Goal: Task Accomplishment & Management: Manage account settings

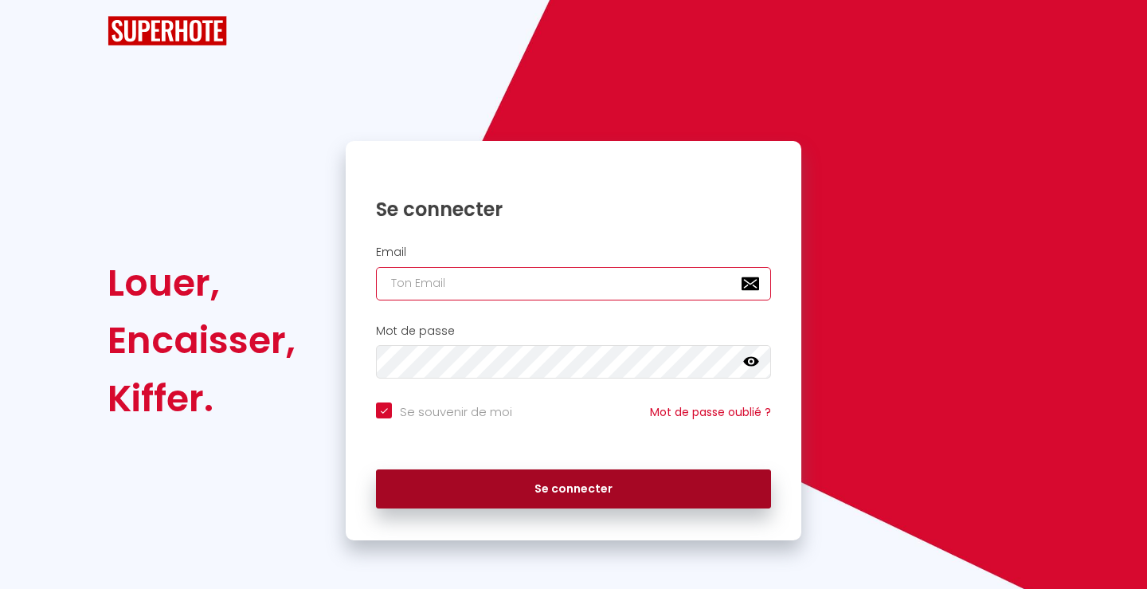
type input "[EMAIL_ADDRESS][DOMAIN_NAME]"
click at [600, 484] on button "Se connecter" at bounding box center [573, 489] width 395 height 40
checkbox input "true"
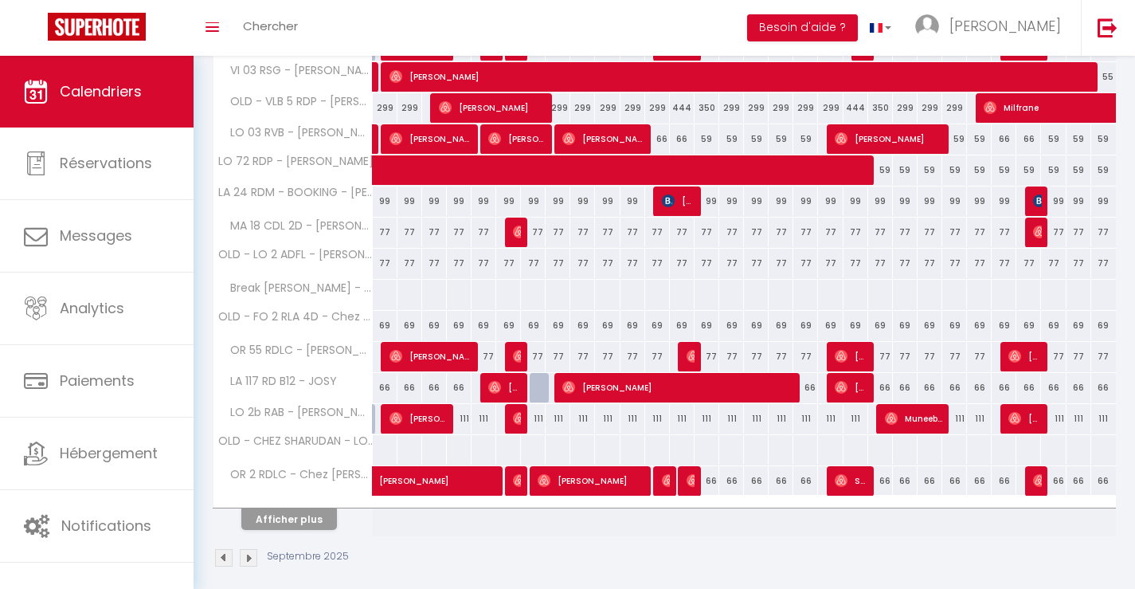
scroll to position [538, 0]
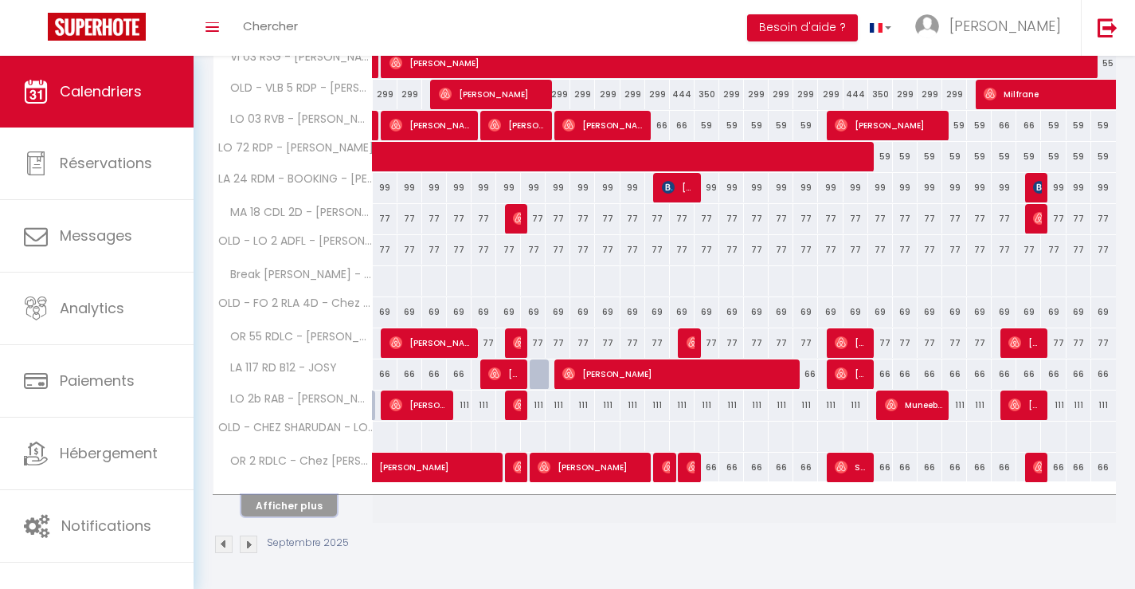
click at [277, 512] on button "Afficher plus" at bounding box center [289, 506] width 96 height 22
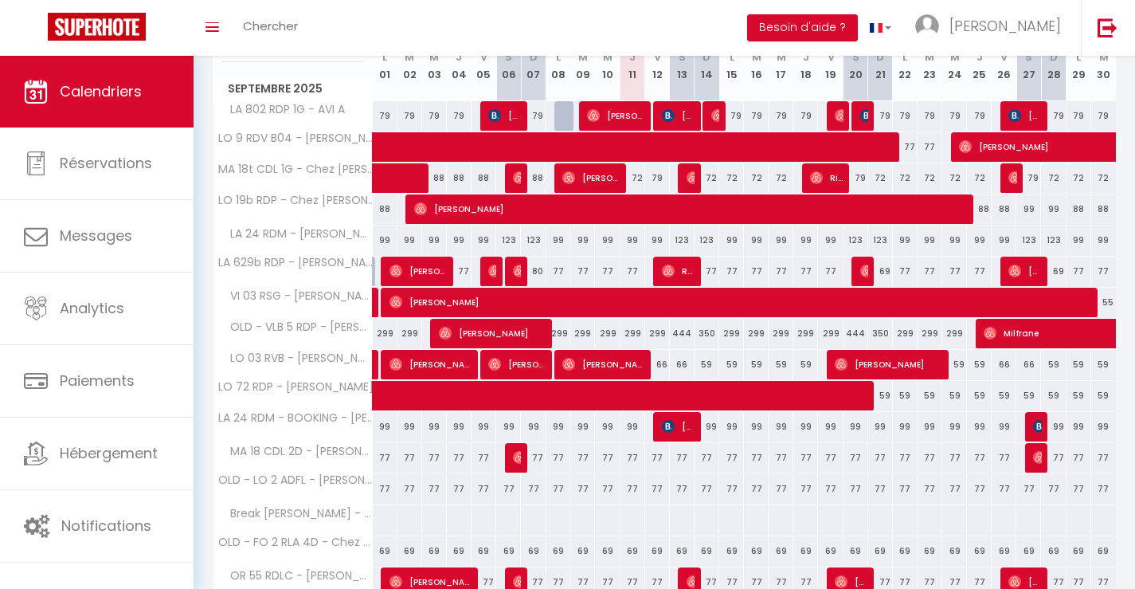
scroll to position [60, 0]
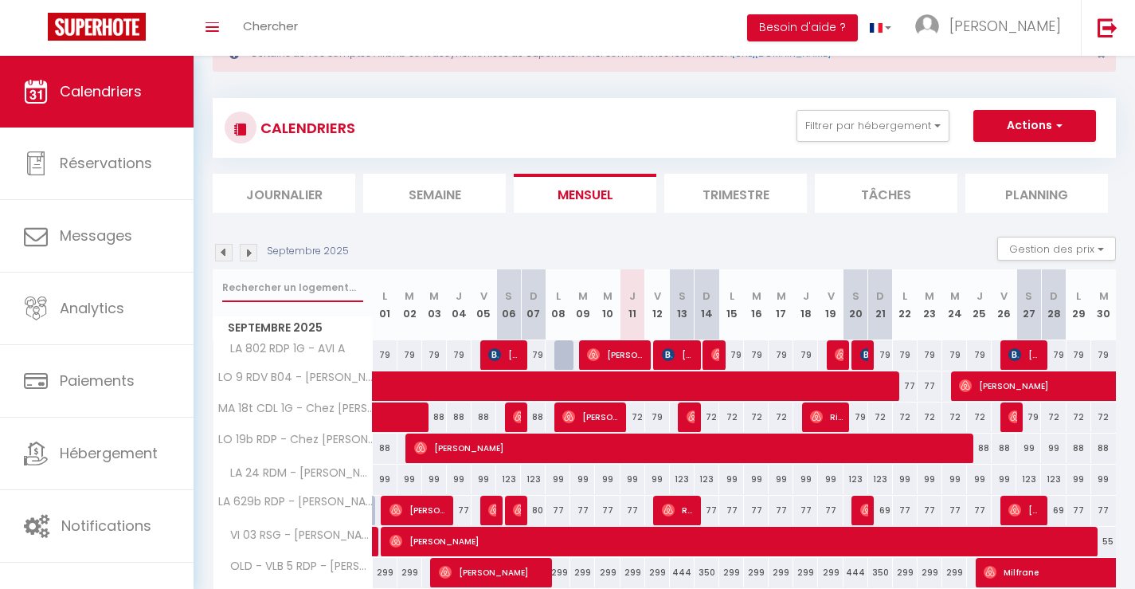
click at [276, 287] on input "text" at bounding box center [292, 287] width 141 height 29
click at [224, 289] on input "55" at bounding box center [292, 287] width 141 height 29
type input "OR 55"
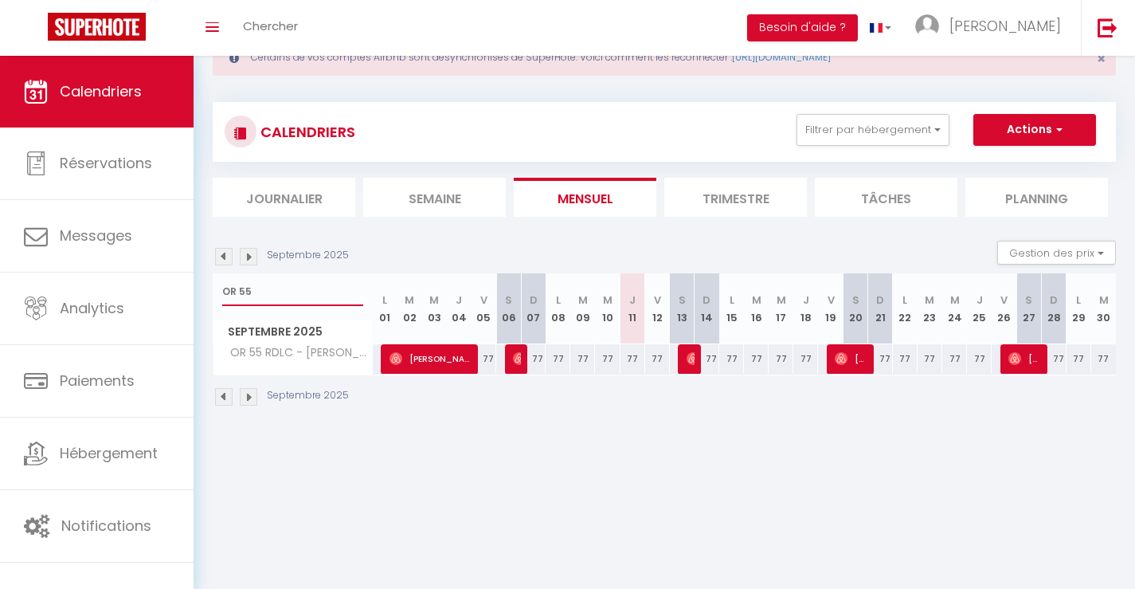
scroll to position [56, 0]
click at [221, 256] on img at bounding box center [224, 257] width 18 height 18
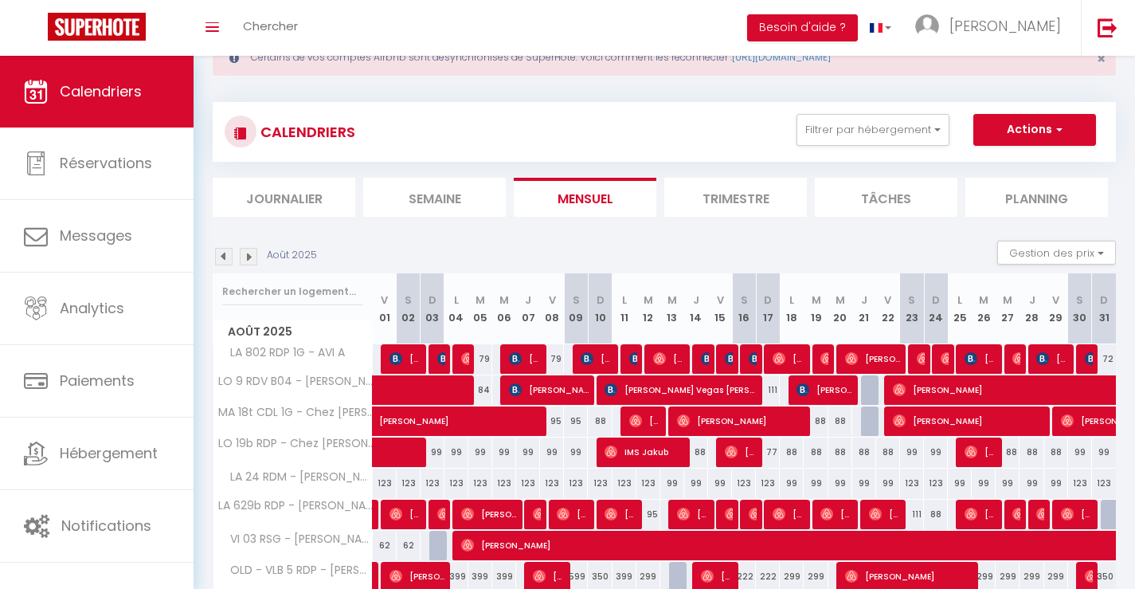
click at [224, 262] on img at bounding box center [224, 257] width 18 height 18
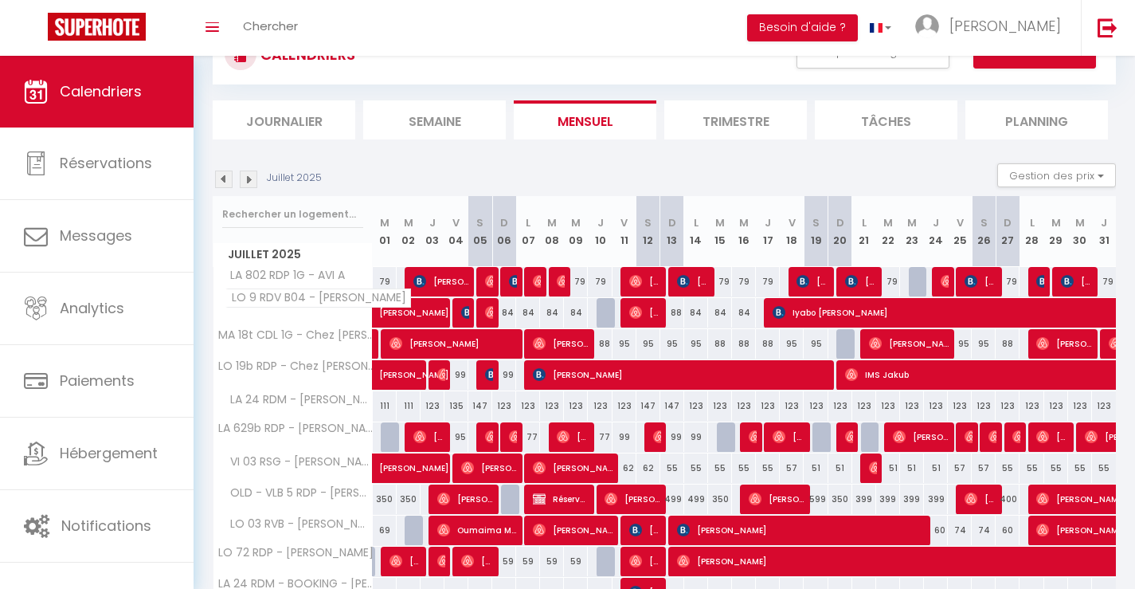
scroll to position [135, 0]
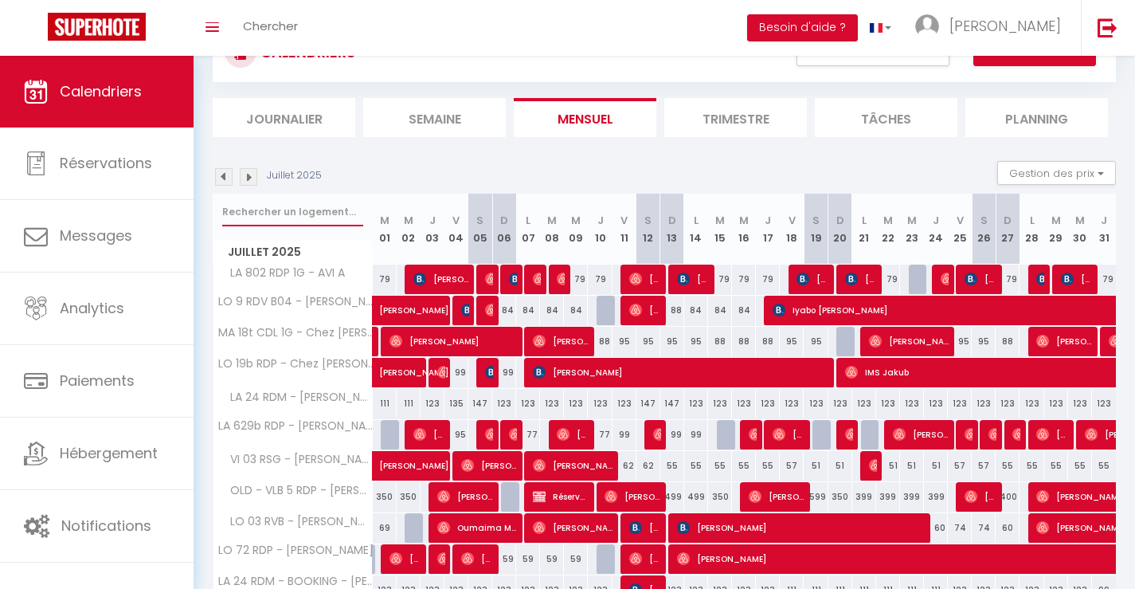
click at [331, 214] on input "text" at bounding box center [292, 212] width 141 height 29
click at [249, 175] on img at bounding box center [249, 177] width 18 height 18
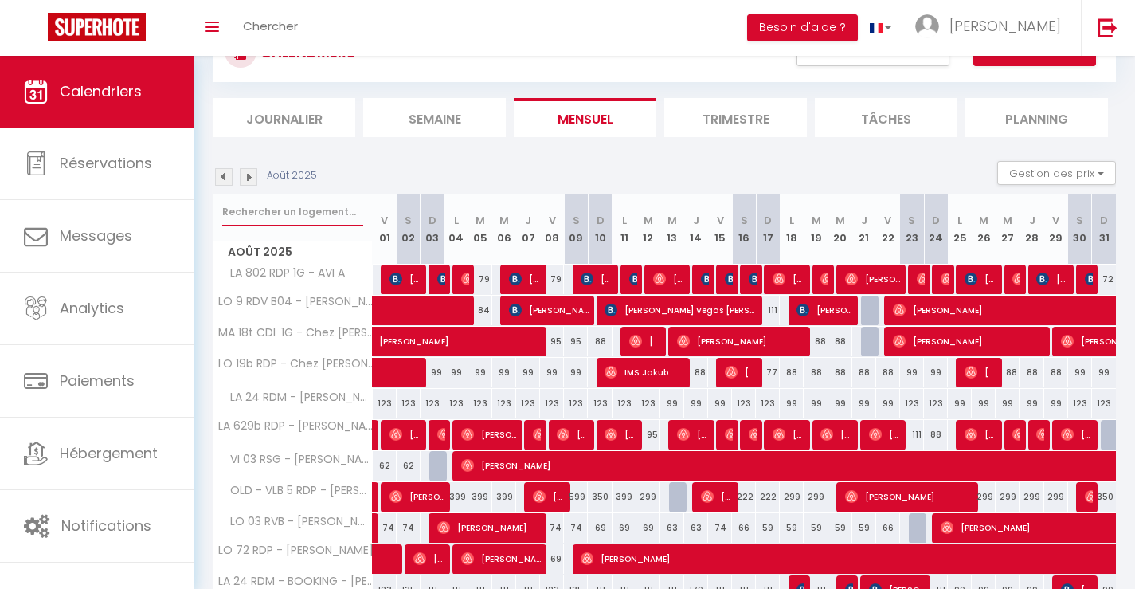
click at [279, 220] on input "text" at bounding box center [292, 212] width 141 height 29
type input "OR 55"
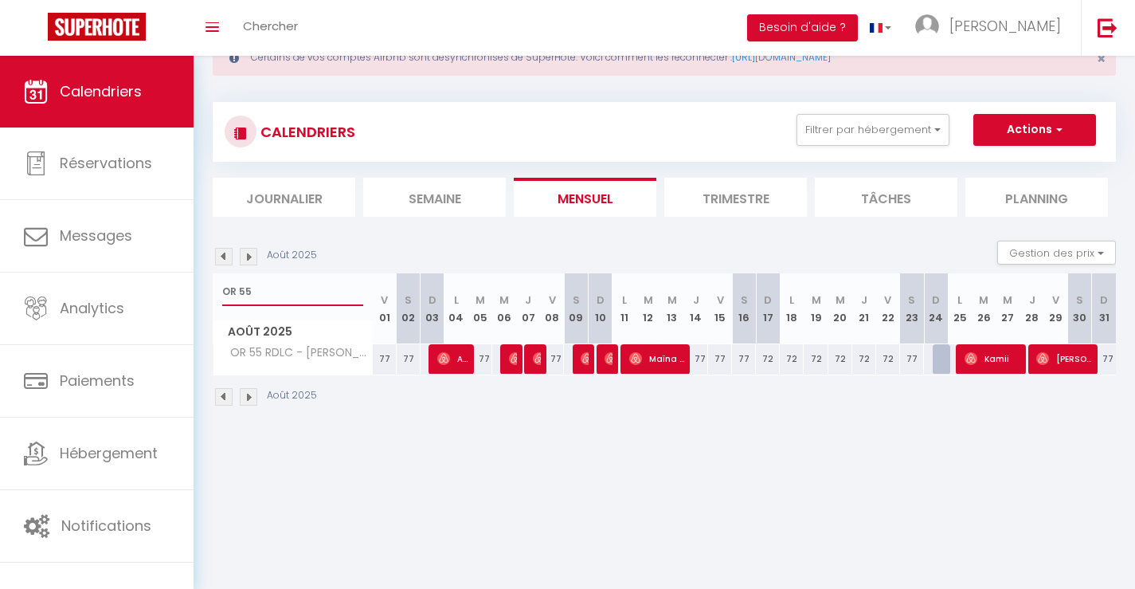
drag, startPoint x: 261, startPoint y: 293, endPoint x: 198, endPoint y: 293, distance: 63.7
click at [198, 293] on div "Certains de vos comptes Airbnb sont désynchronisés de SuperHote. Voici comment …" at bounding box center [665, 220] width 942 height 441
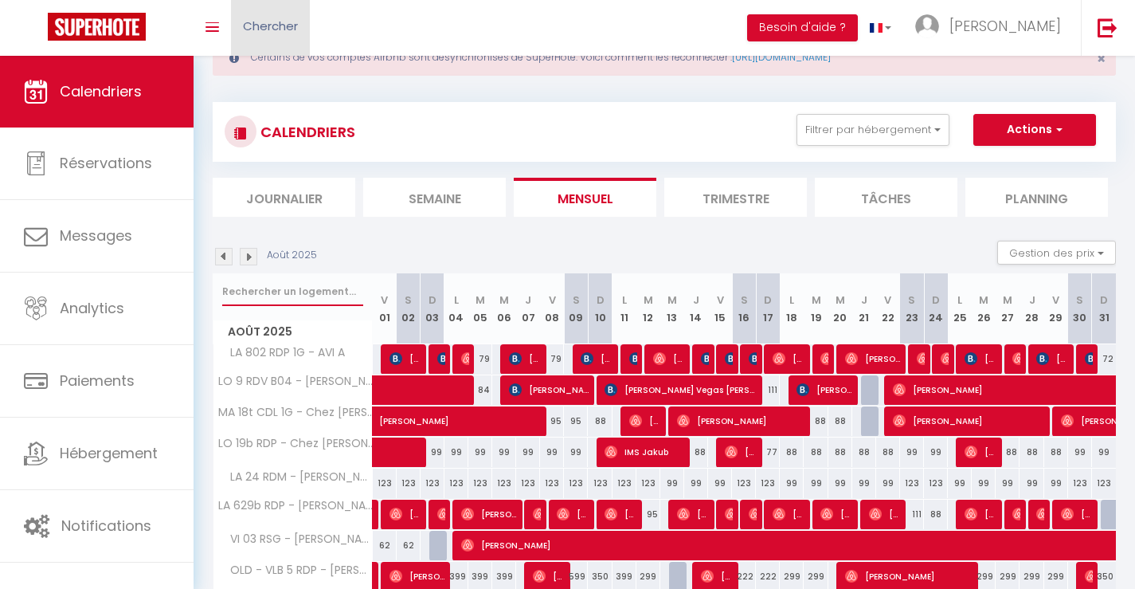
scroll to position [135, 0]
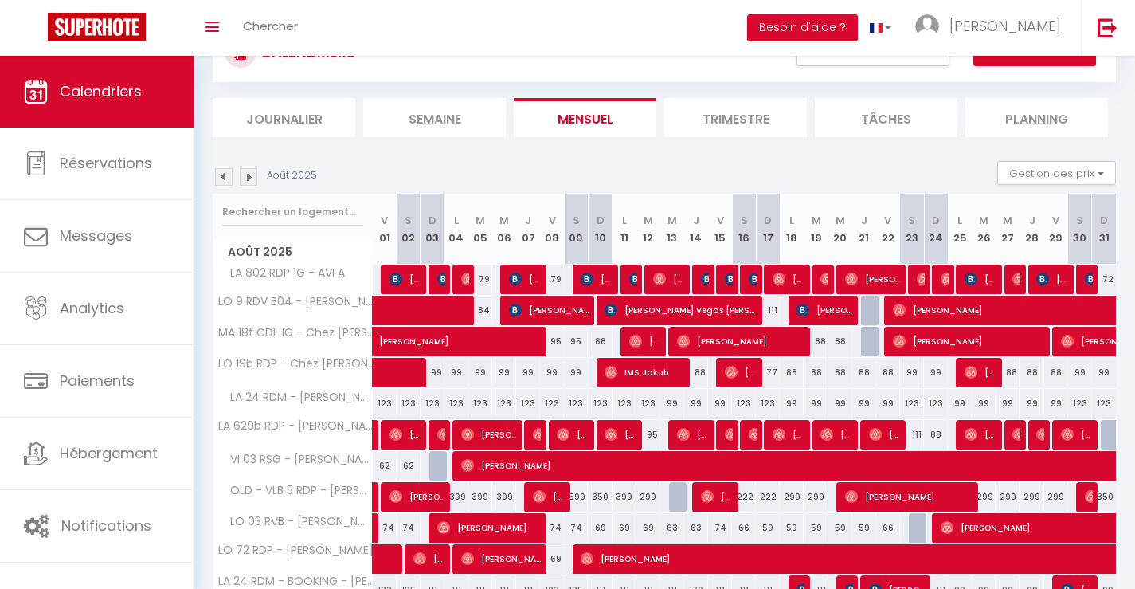
click at [737, 122] on li "Trimestre" at bounding box center [736, 117] width 143 height 39
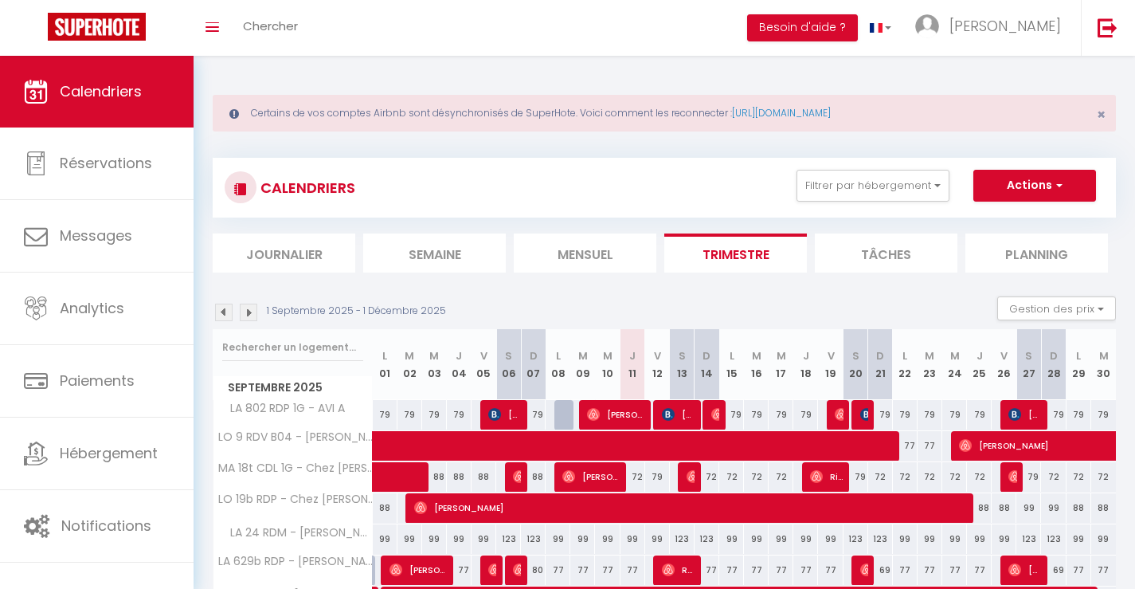
click at [227, 310] on img at bounding box center [224, 313] width 18 height 18
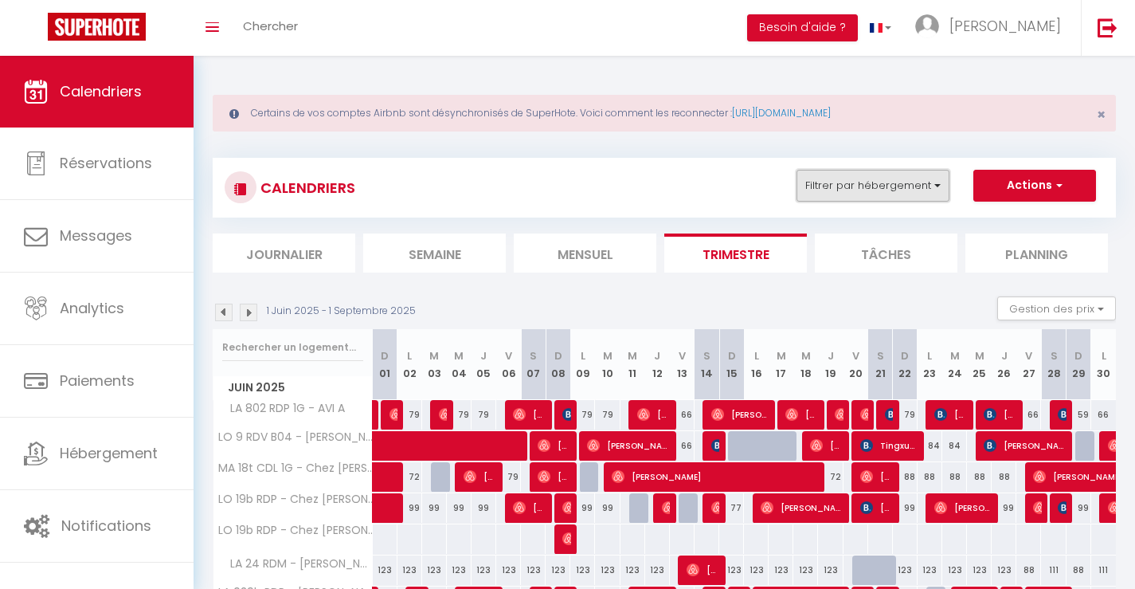
click at [872, 181] on button "Filtrer par hébergement" at bounding box center [873, 186] width 153 height 32
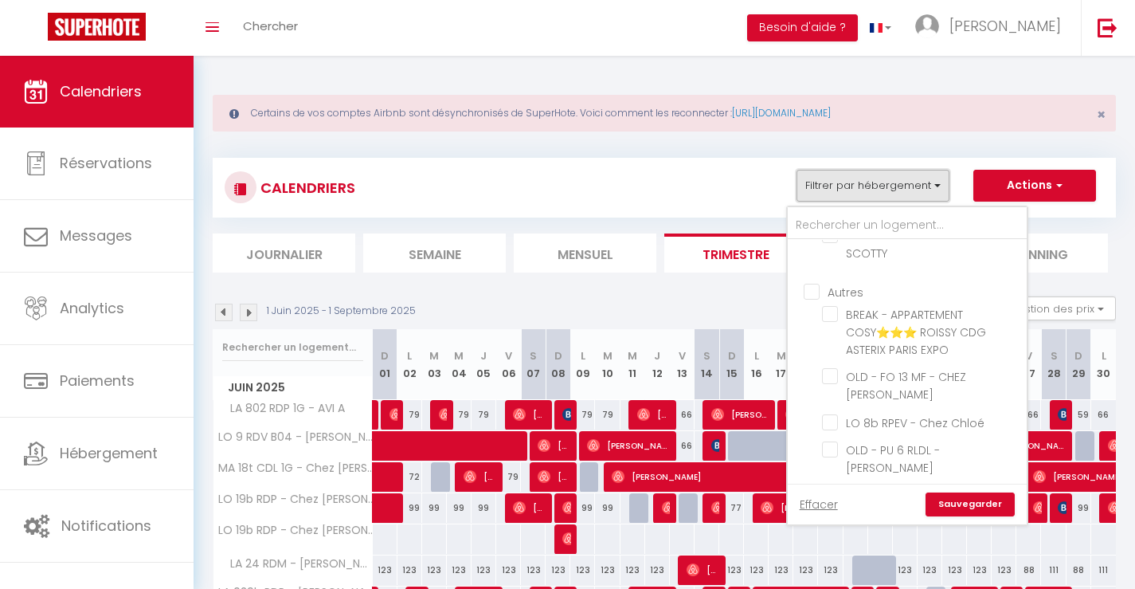
scroll to position [876, 0]
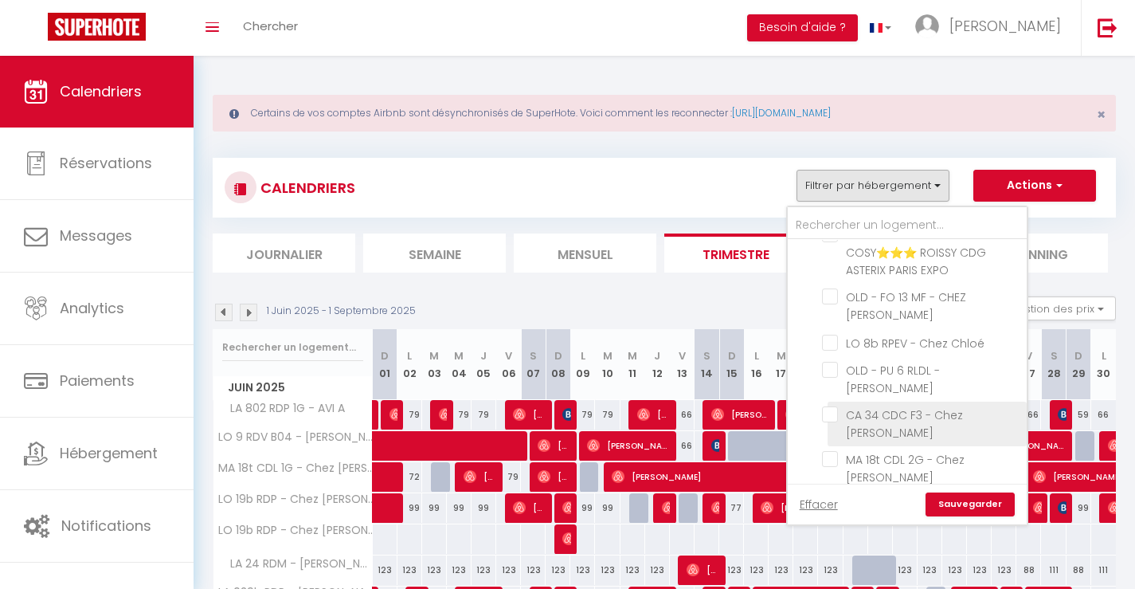
click at [898, 406] on input "CA 34 CDC F3 - Chez [PERSON_NAME]" at bounding box center [921, 414] width 199 height 16
checkbox input "true"
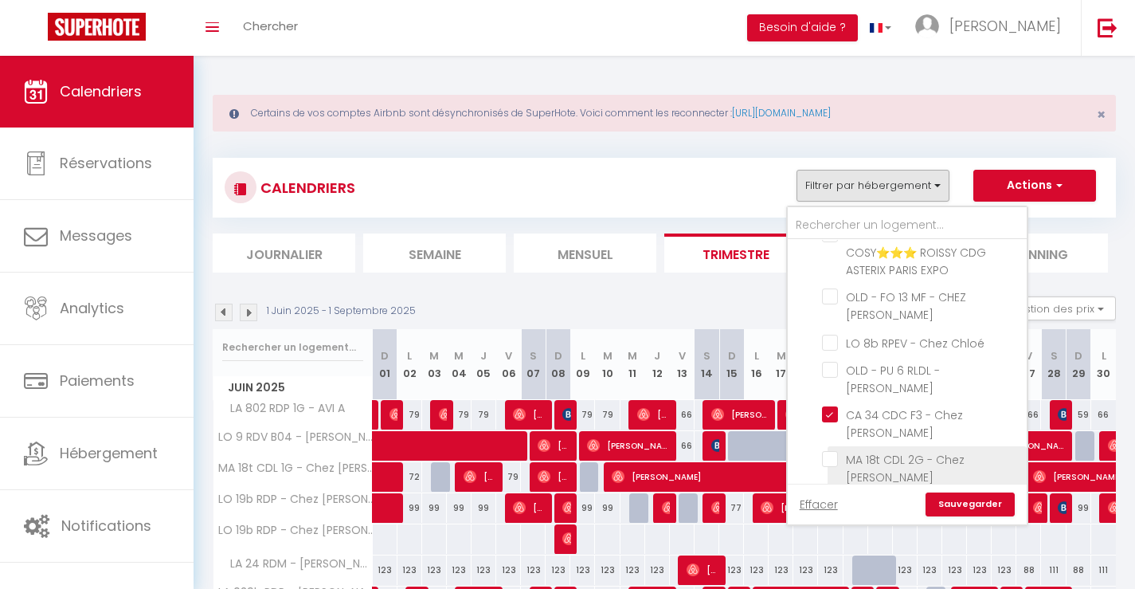
checkbox input "false"
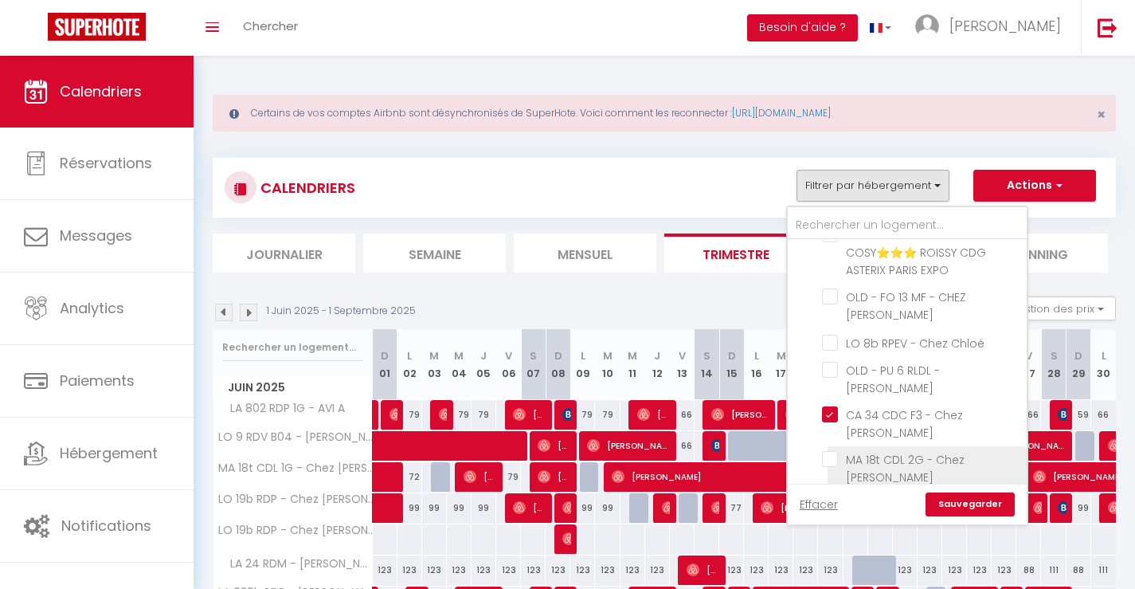
checkbox input "false"
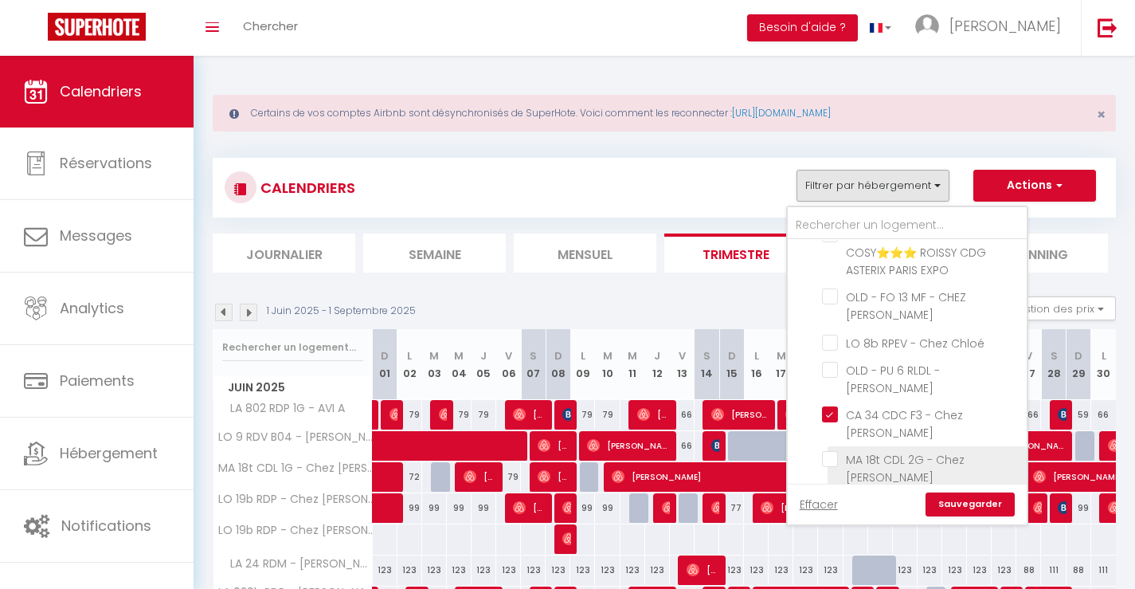
checkbox input "false"
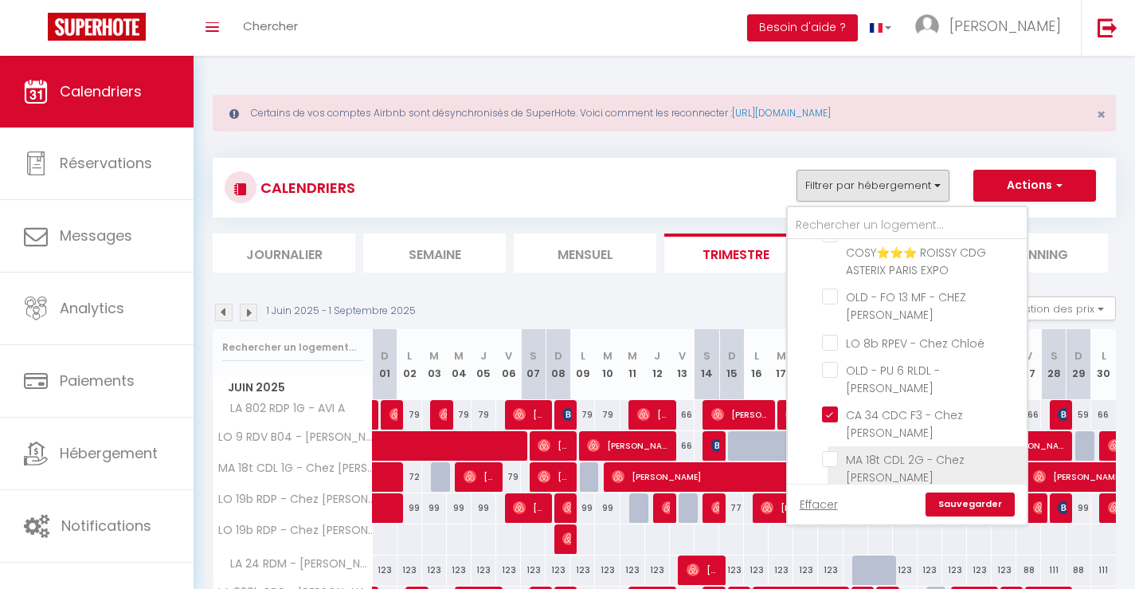
checkbox input "false"
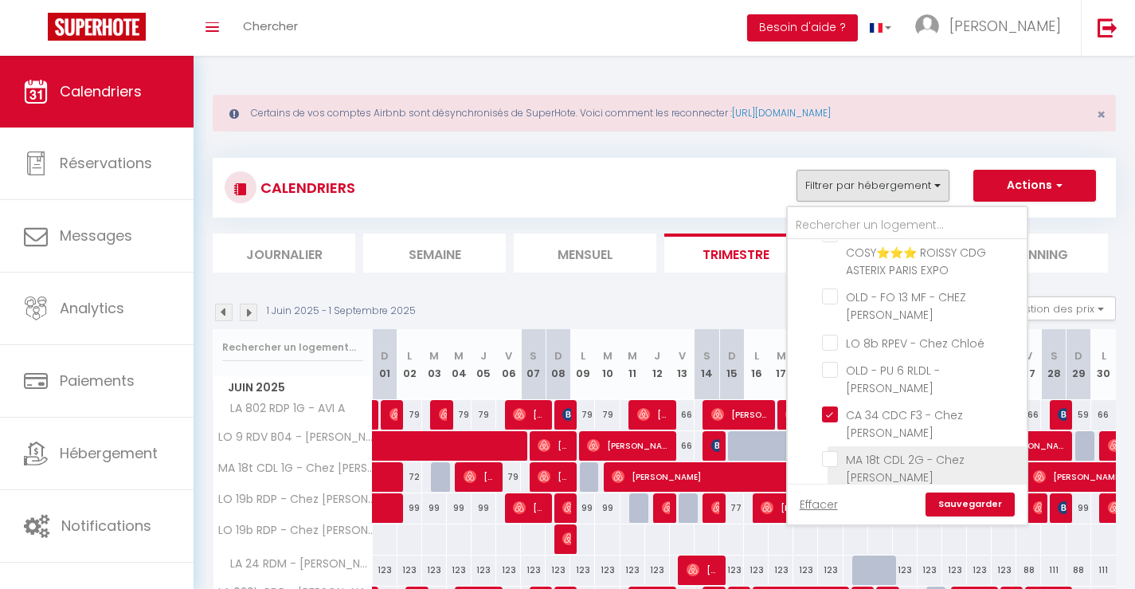
checkbox input "false"
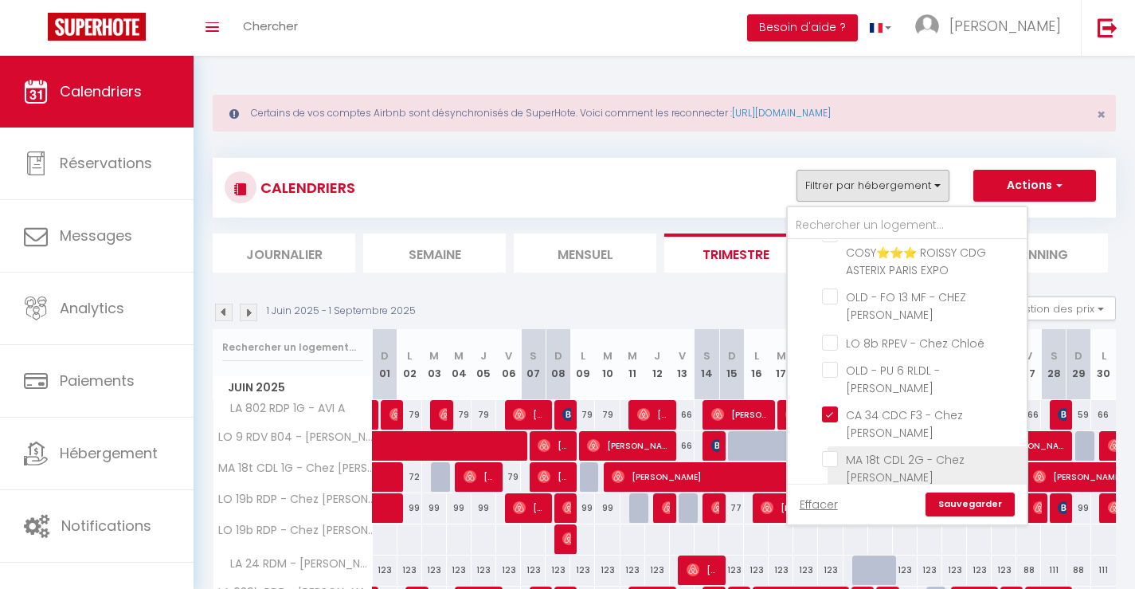
checkbox input "false"
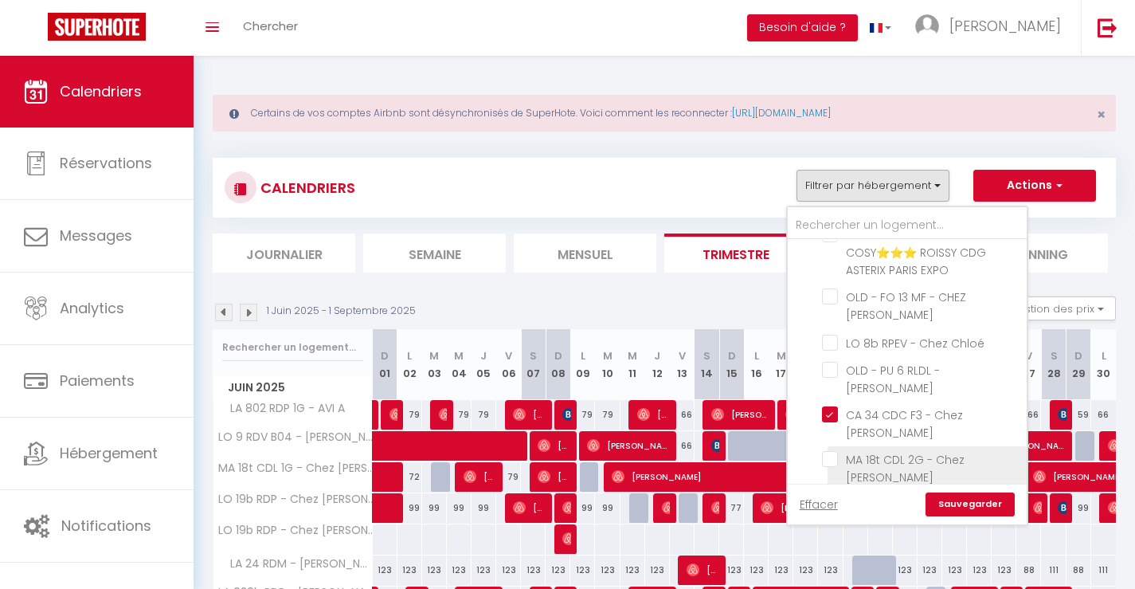
checkbox input "false"
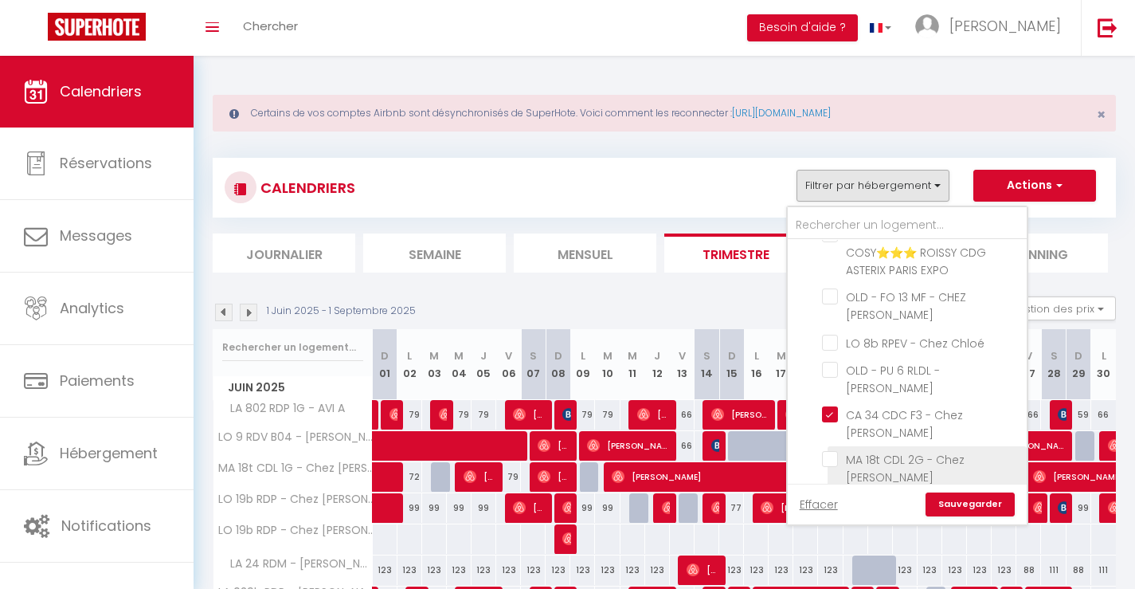
checkbox input "false"
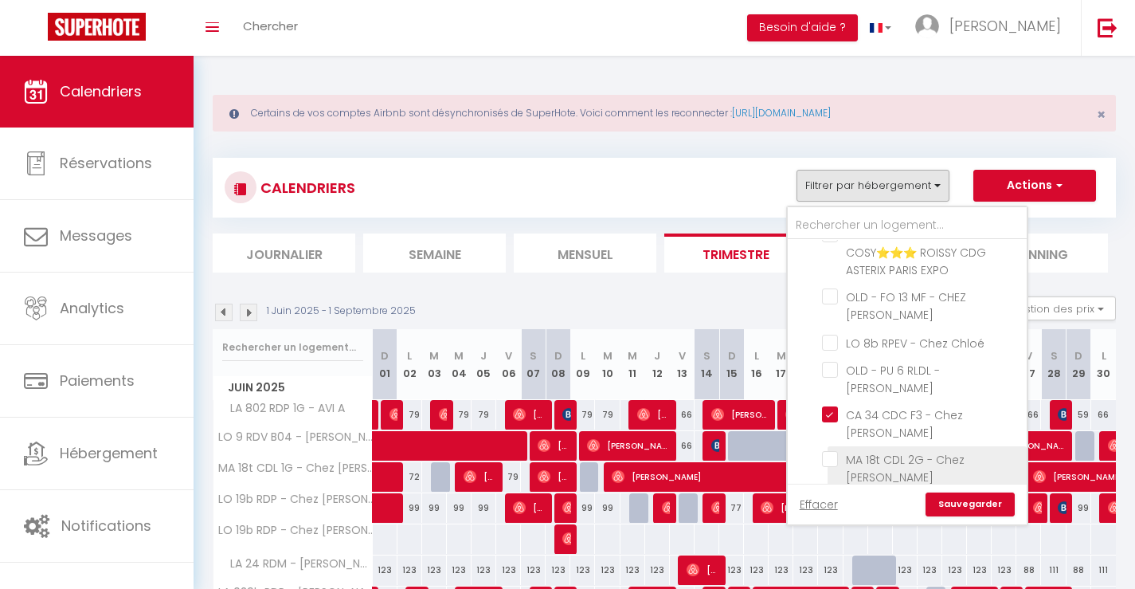
checkbox input "false"
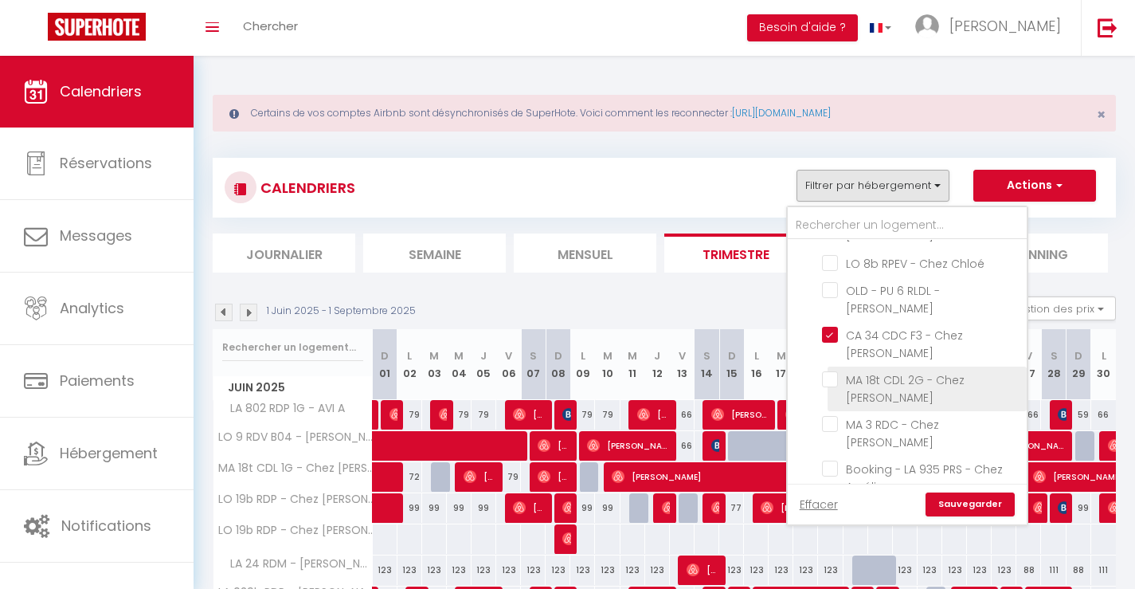
scroll to position [1036, 0]
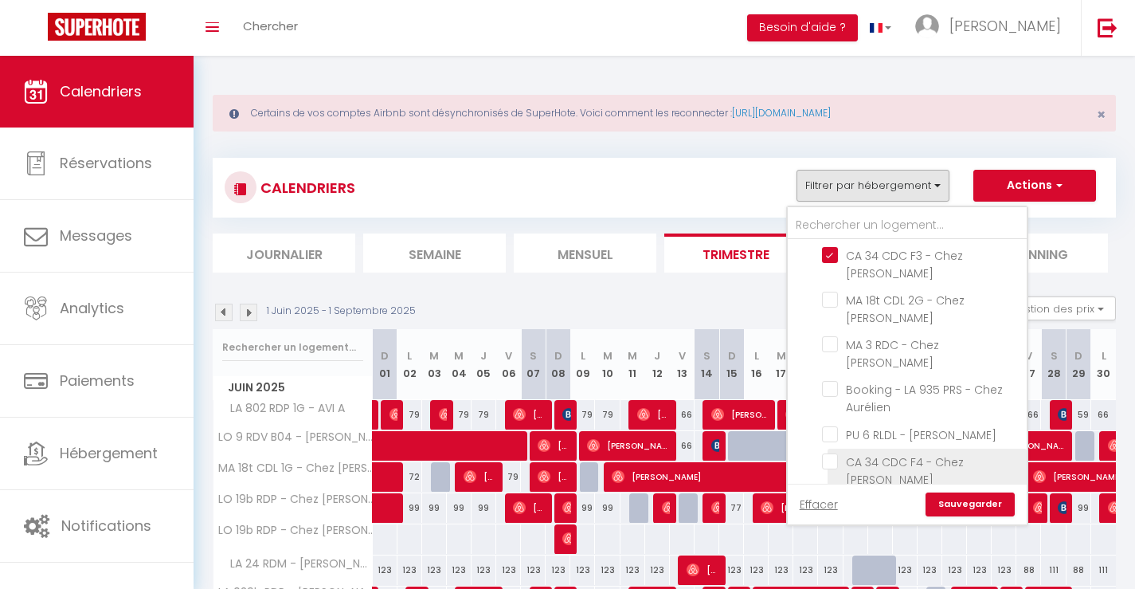
click at [836, 453] on input "CA 34 CDC F4 - Chez [PERSON_NAME]" at bounding box center [921, 461] width 199 height 16
checkbox input "true"
checkbox input "false"
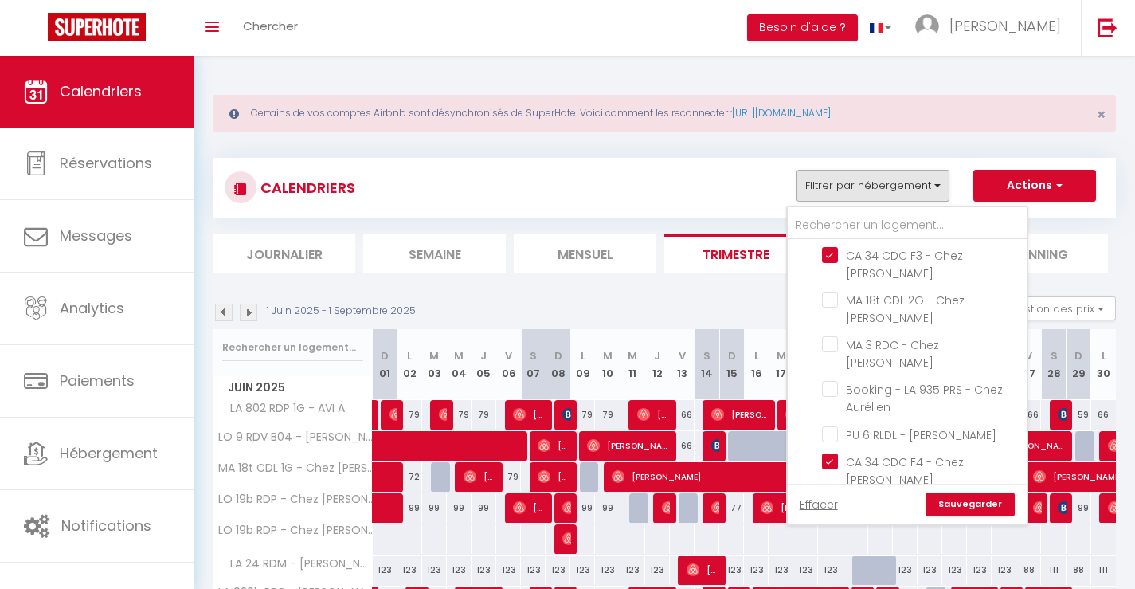
checkbox input "false"
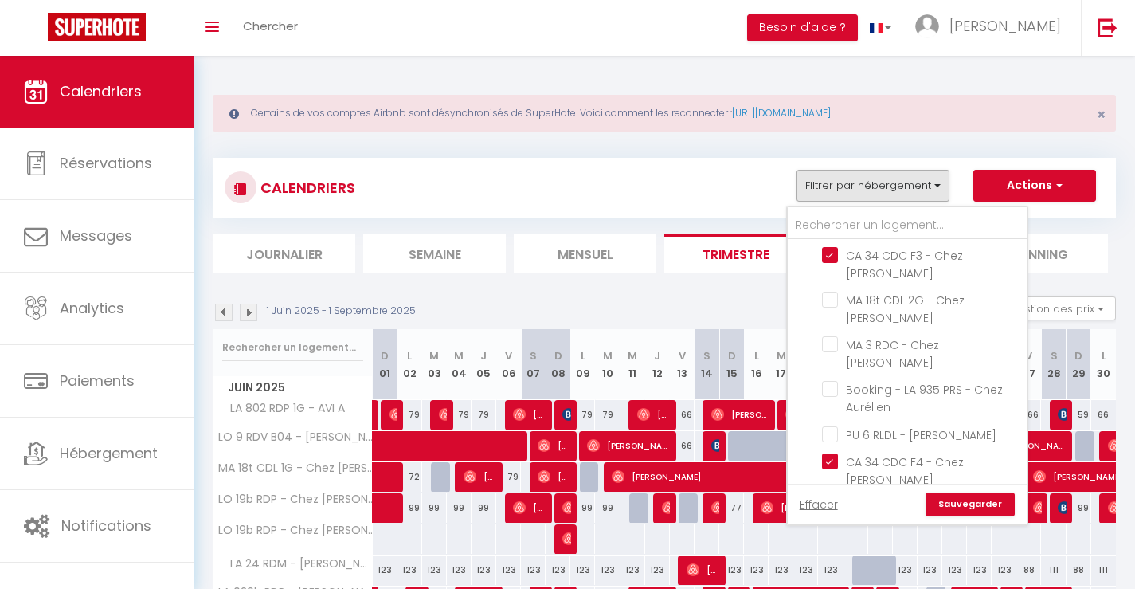
checkbox input "false"
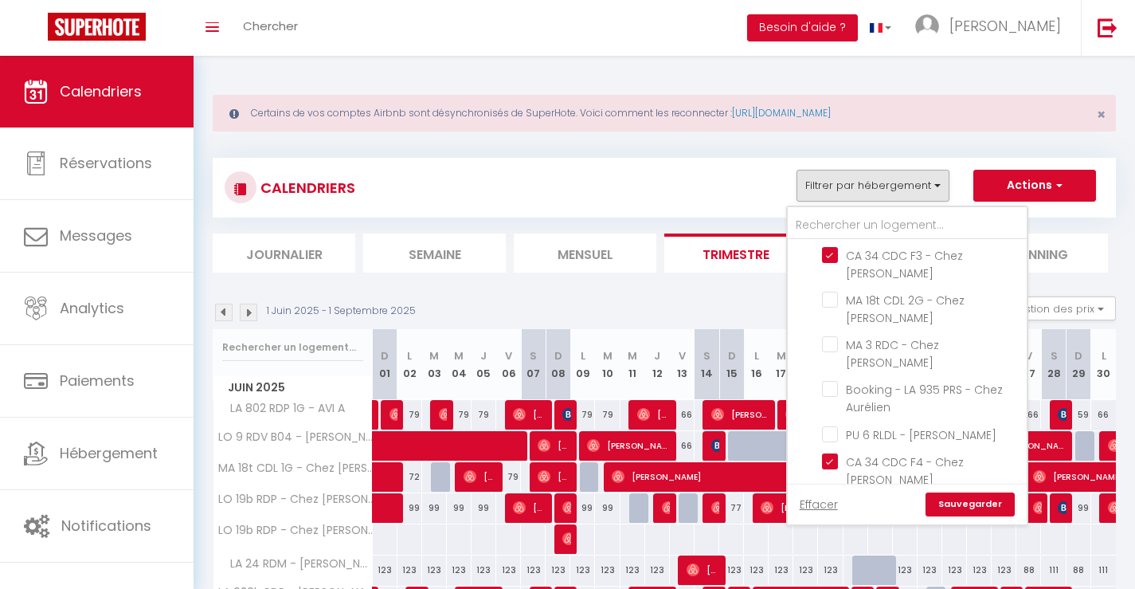
checkbox input "false"
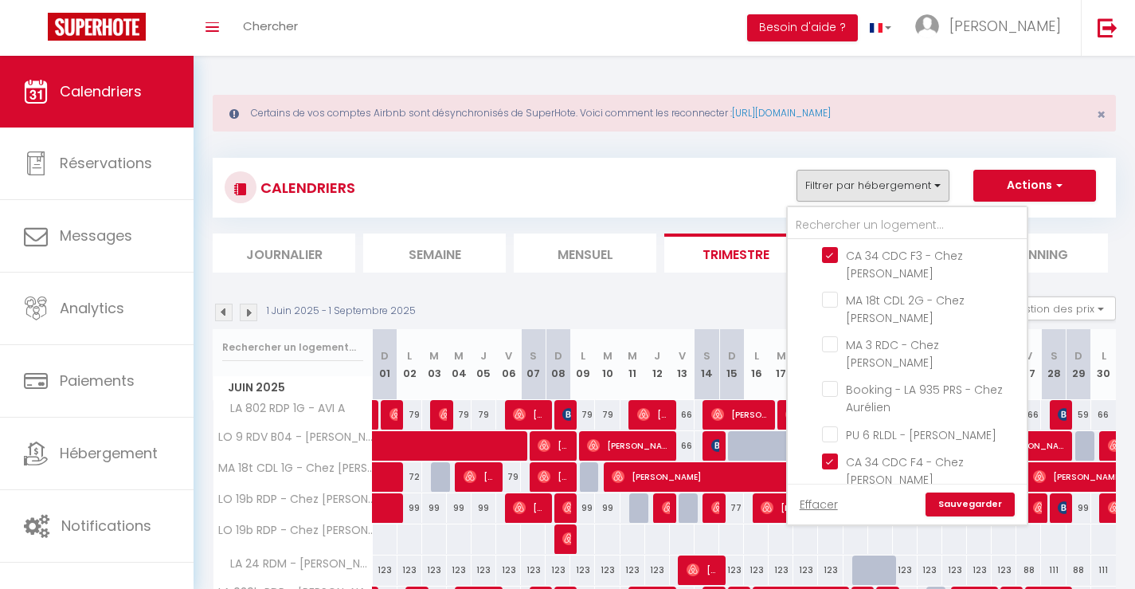
checkbox input "false"
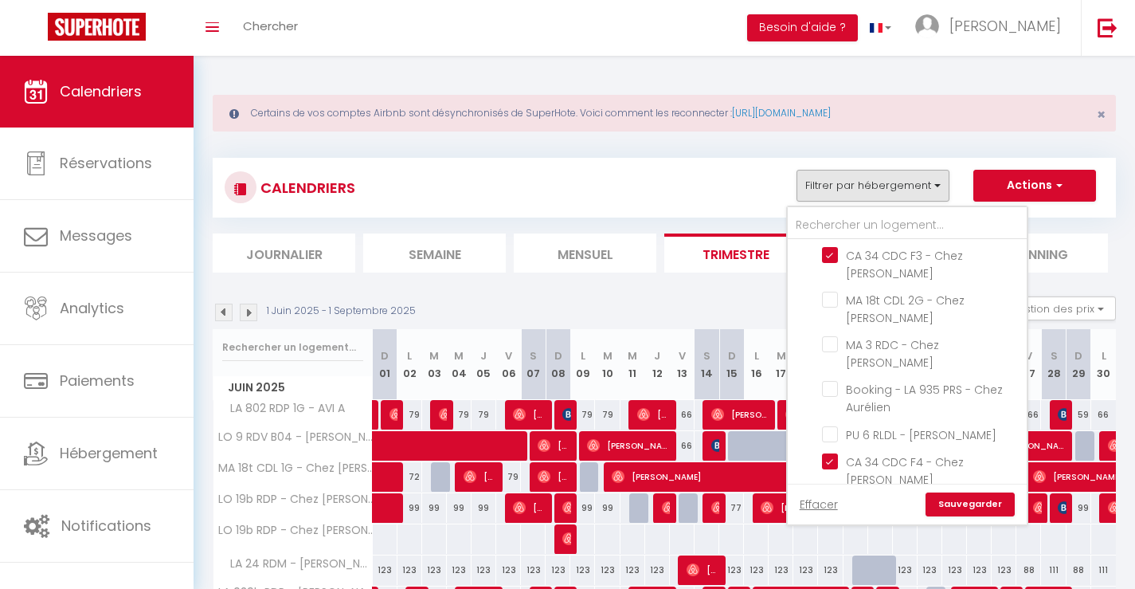
checkbox input "false"
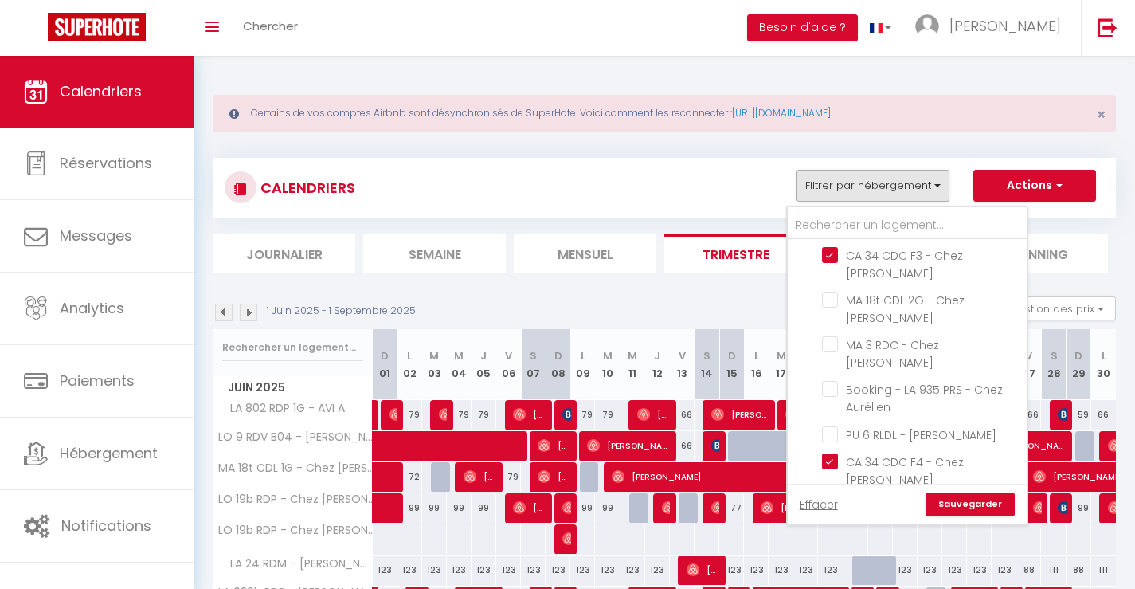
checkbox input "false"
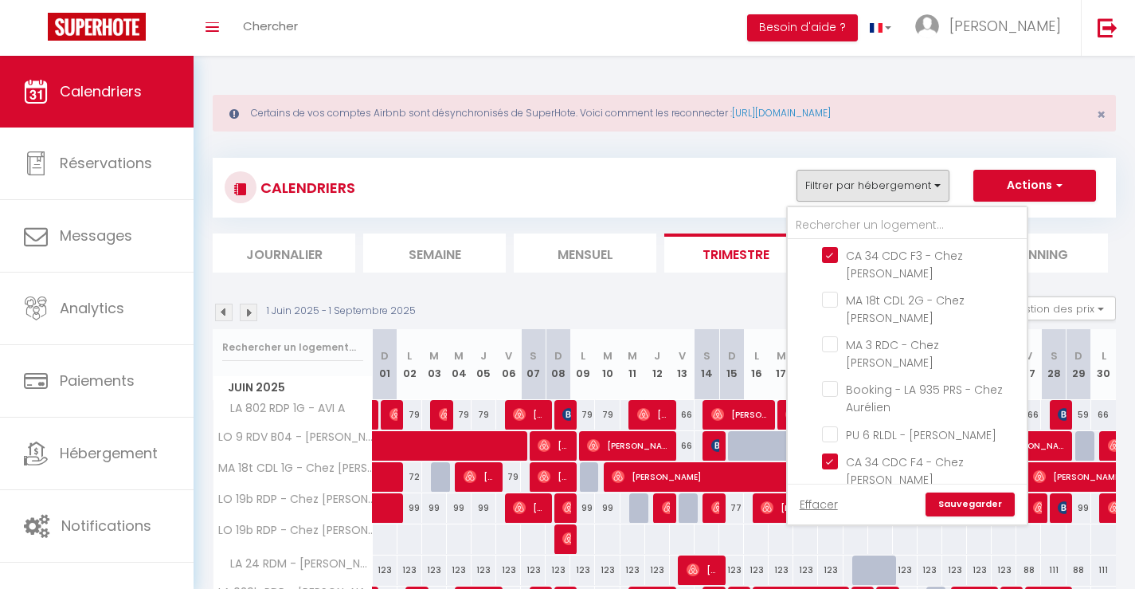
checkbox input "false"
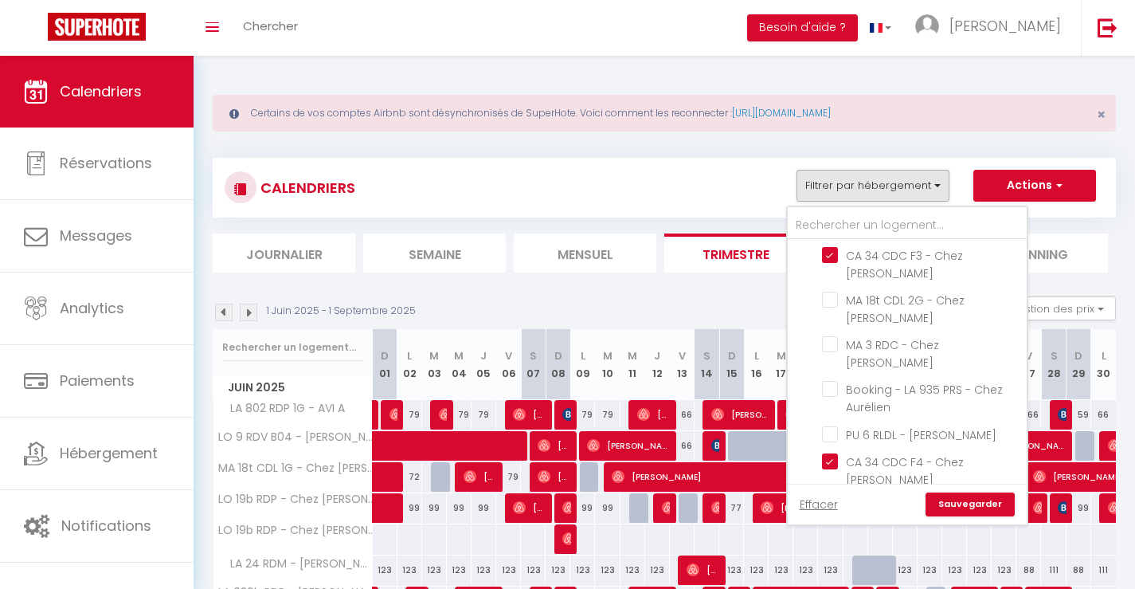
checkbox input "false"
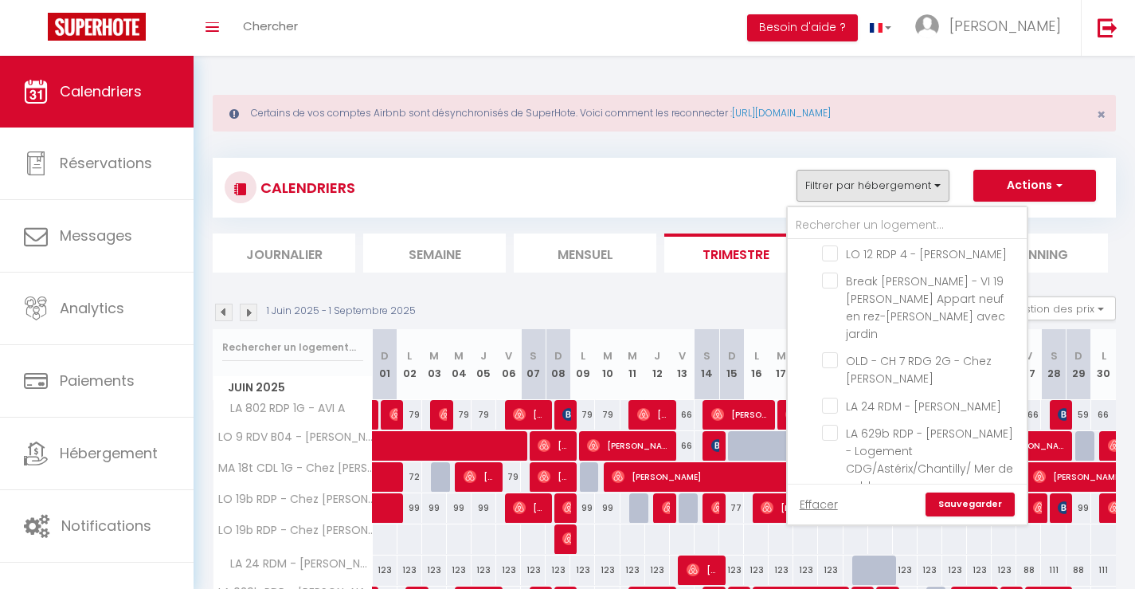
scroll to position [1504, 0]
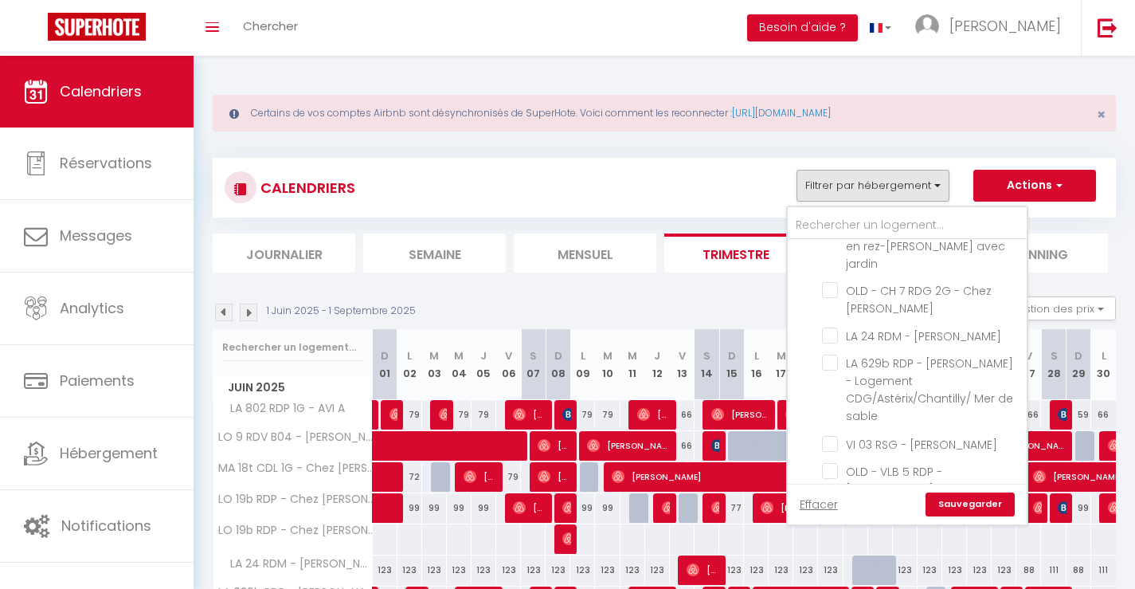
click at [986, 501] on link "Sauvegarder" at bounding box center [970, 504] width 89 height 24
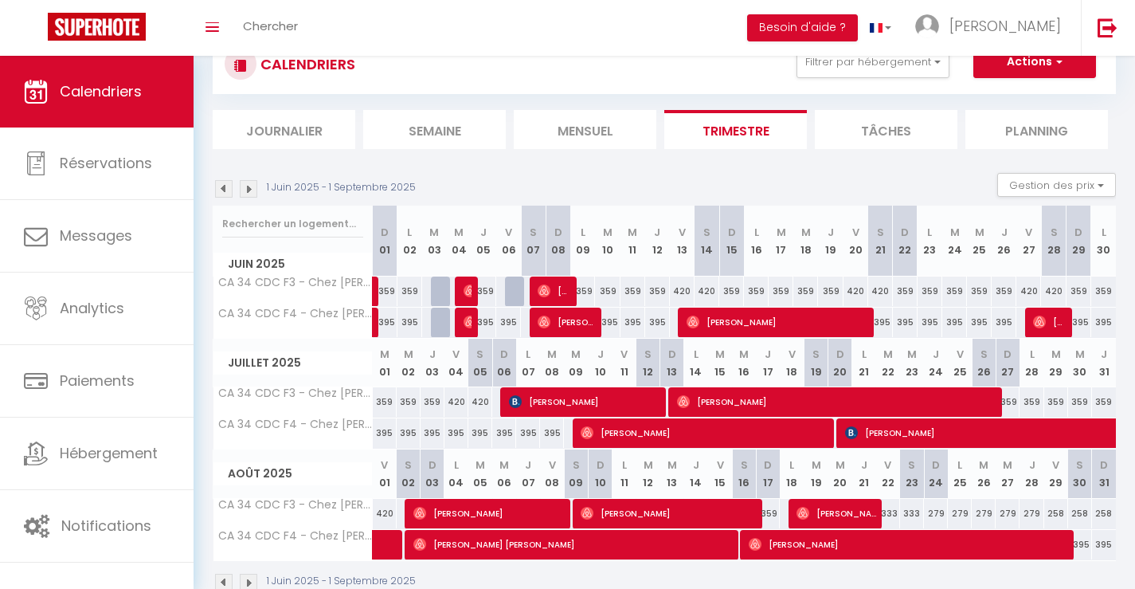
scroll to position [159, 0]
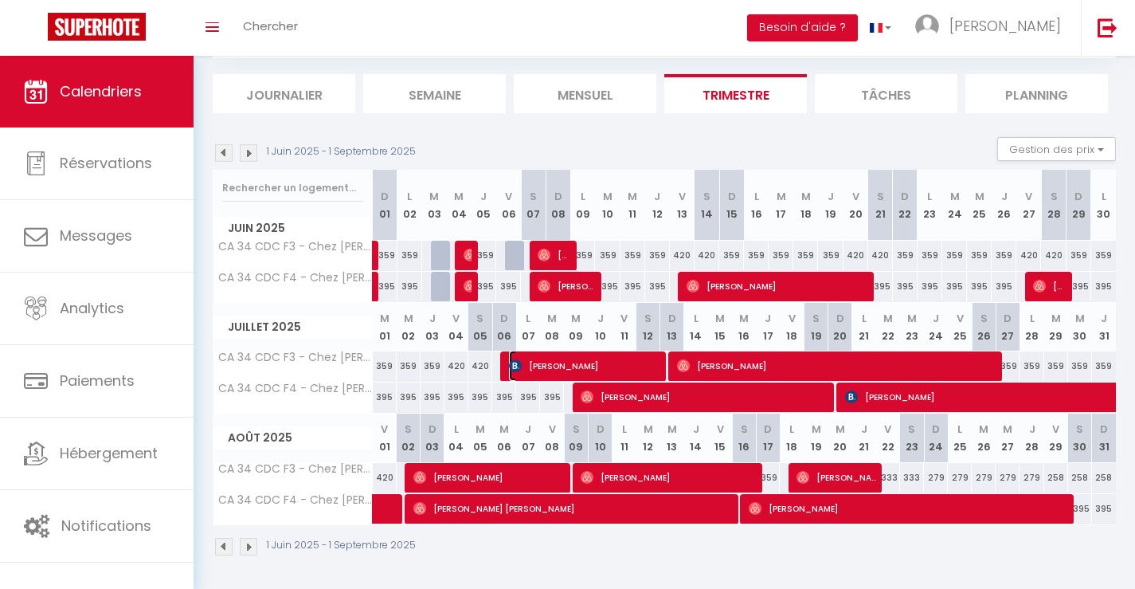
click at [527, 366] on span "[PERSON_NAME]" at bounding box center [587, 366] width 156 height 30
select select "OK"
select select "KO"
select select "0"
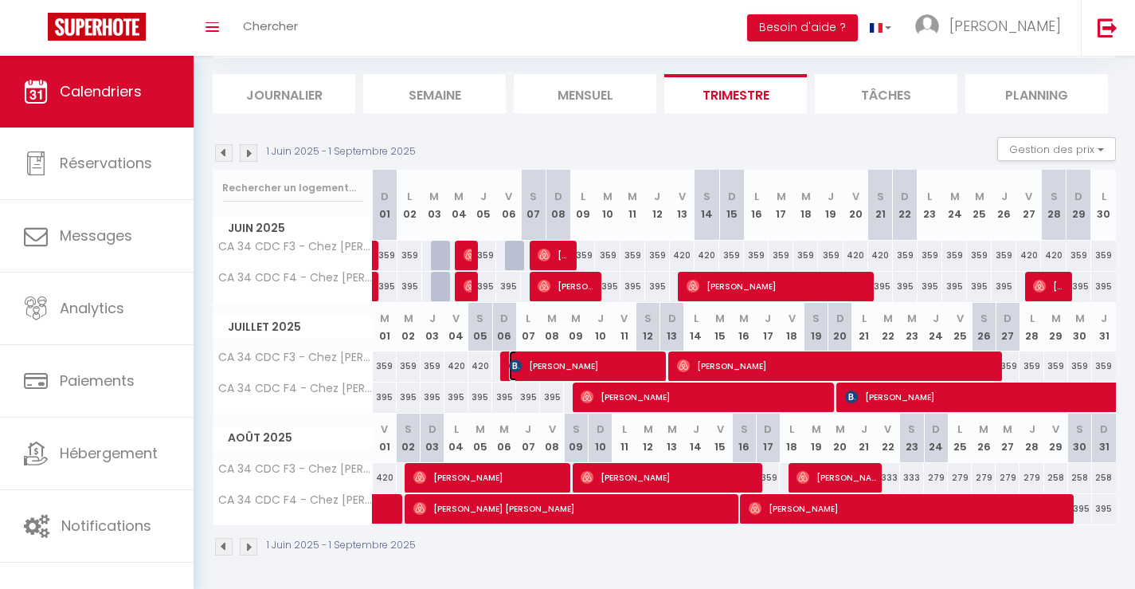
select select "1"
select select
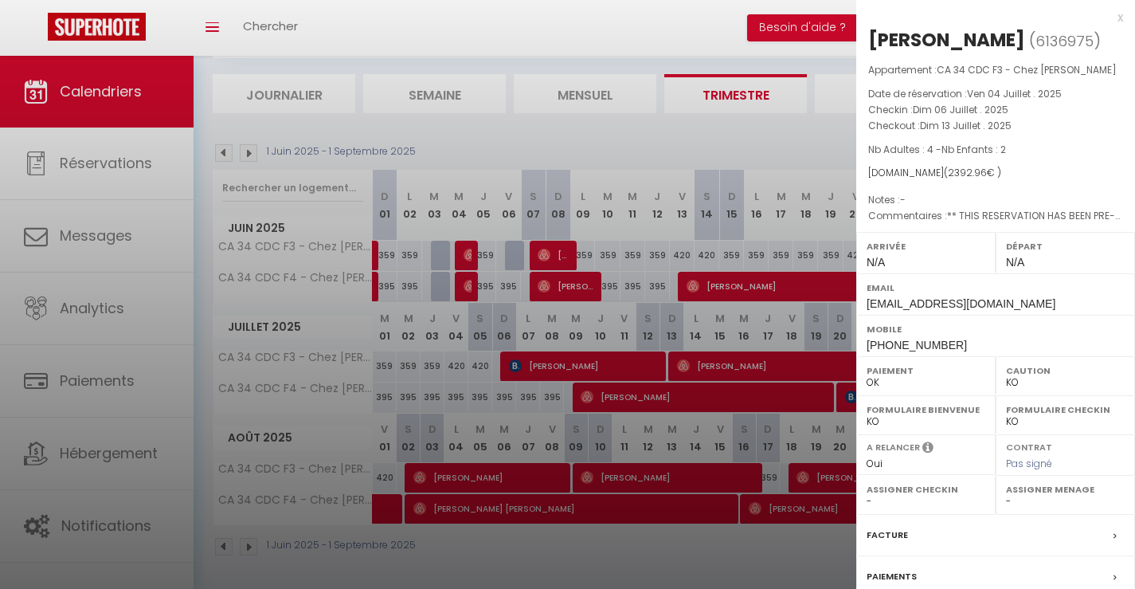
click at [559, 138] on div at bounding box center [567, 294] width 1135 height 589
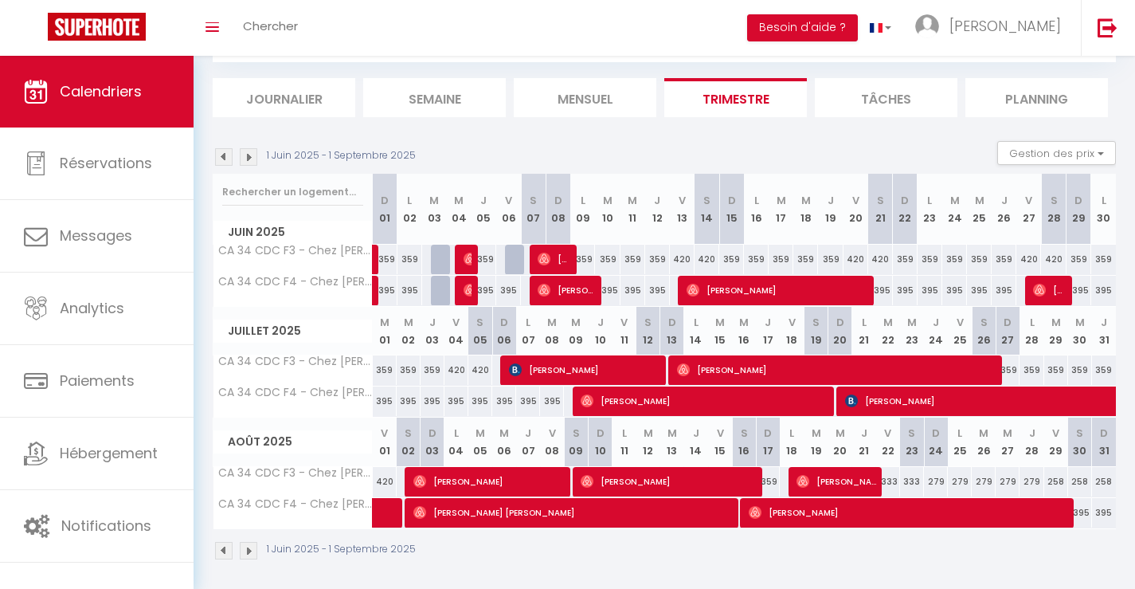
scroll to position [162, 0]
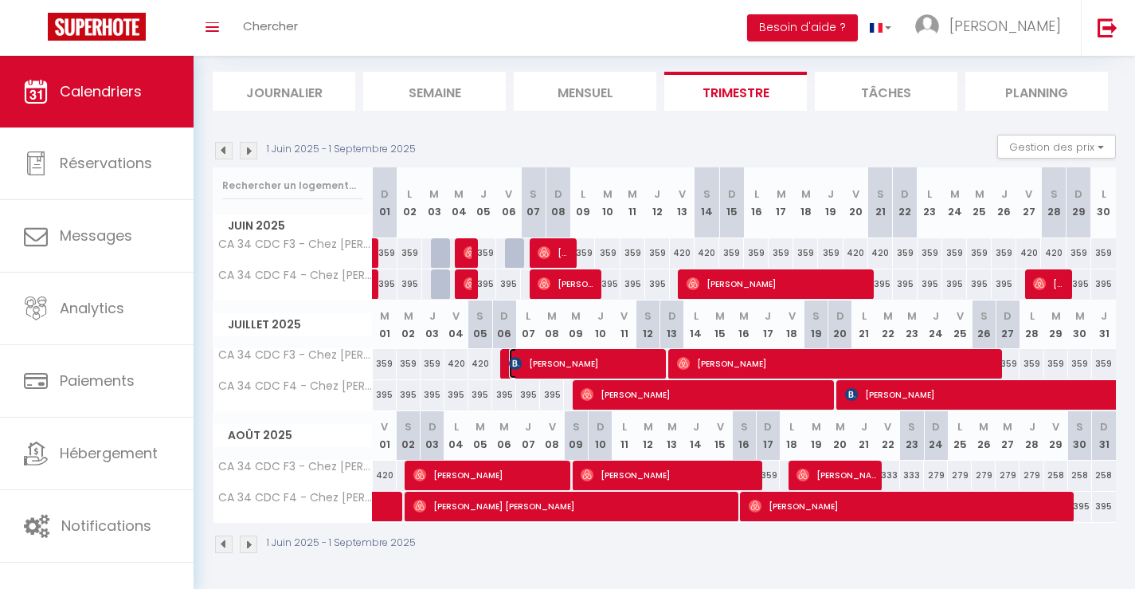
click at [606, 361] on span "[PERSON_NAME]" at bounding box center [587, 363] width 156 height 30
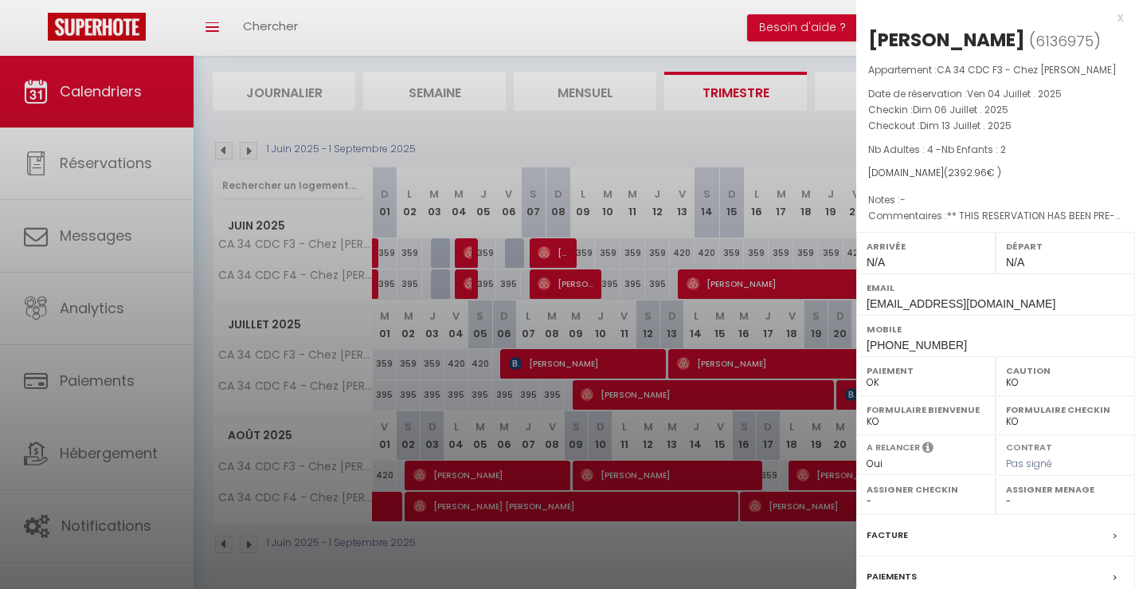
click at [1106, 15] on div "x" at bounding box center [990, 17] width 267 height 19
